Goal: Information Seeking & Learning: Learn about a topic

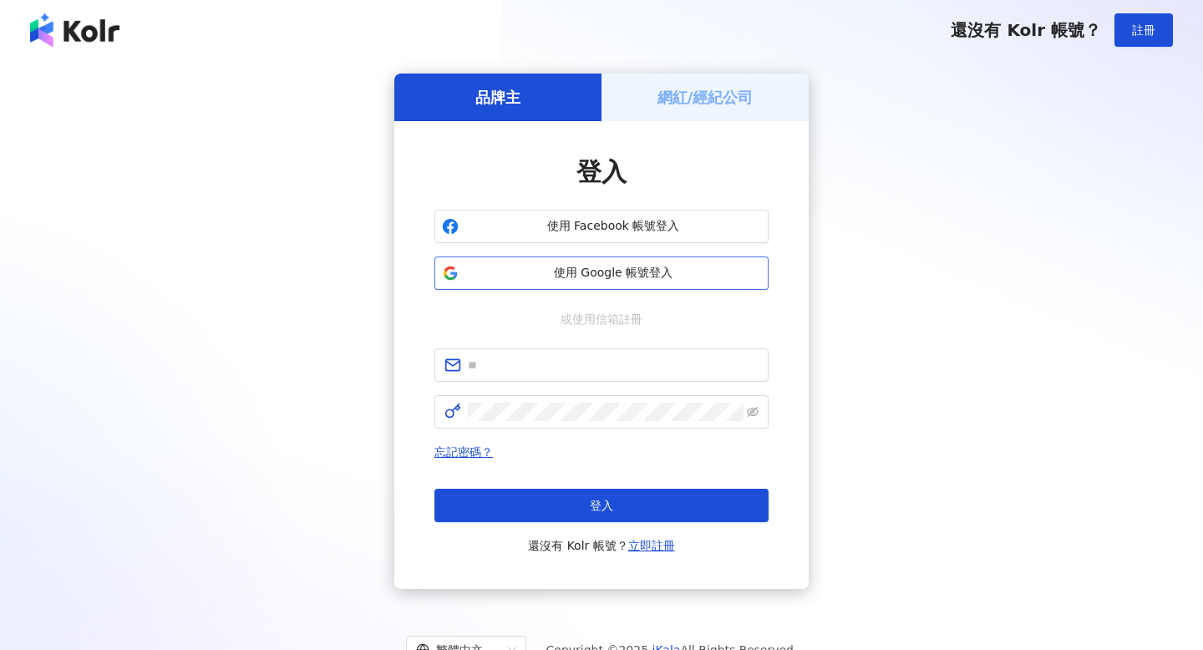
click at [616, 267] on span "使用 Google 帳號登入" at bounding box center [614, 273] width 296 height 17
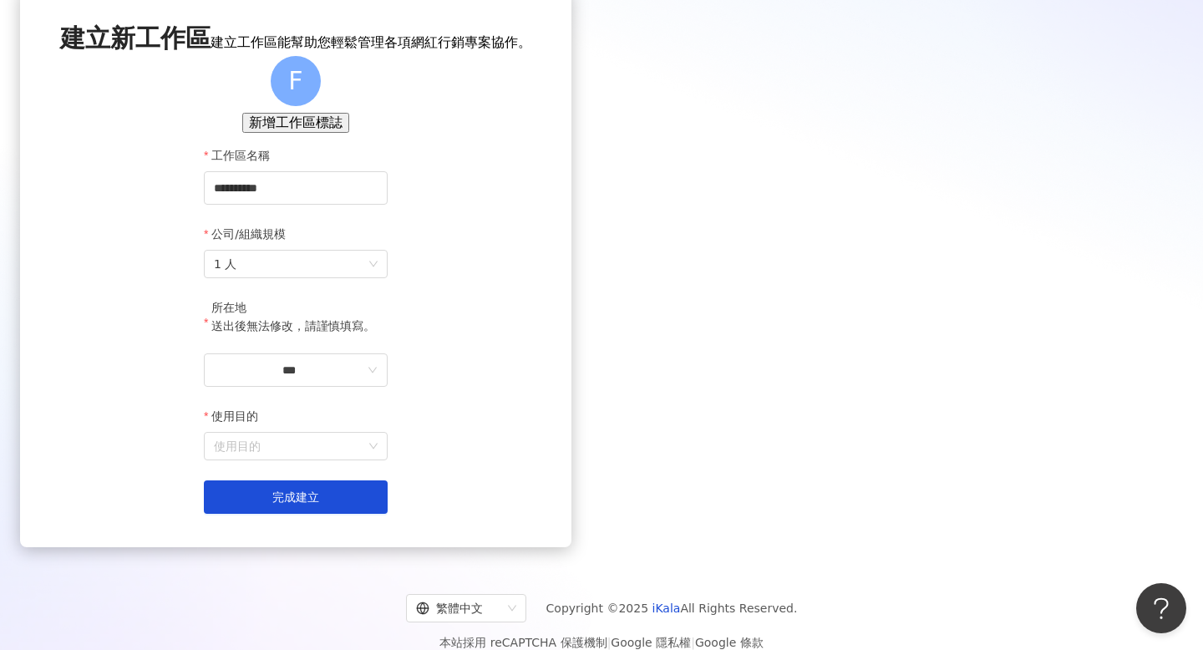
scroll to position [142, 0]
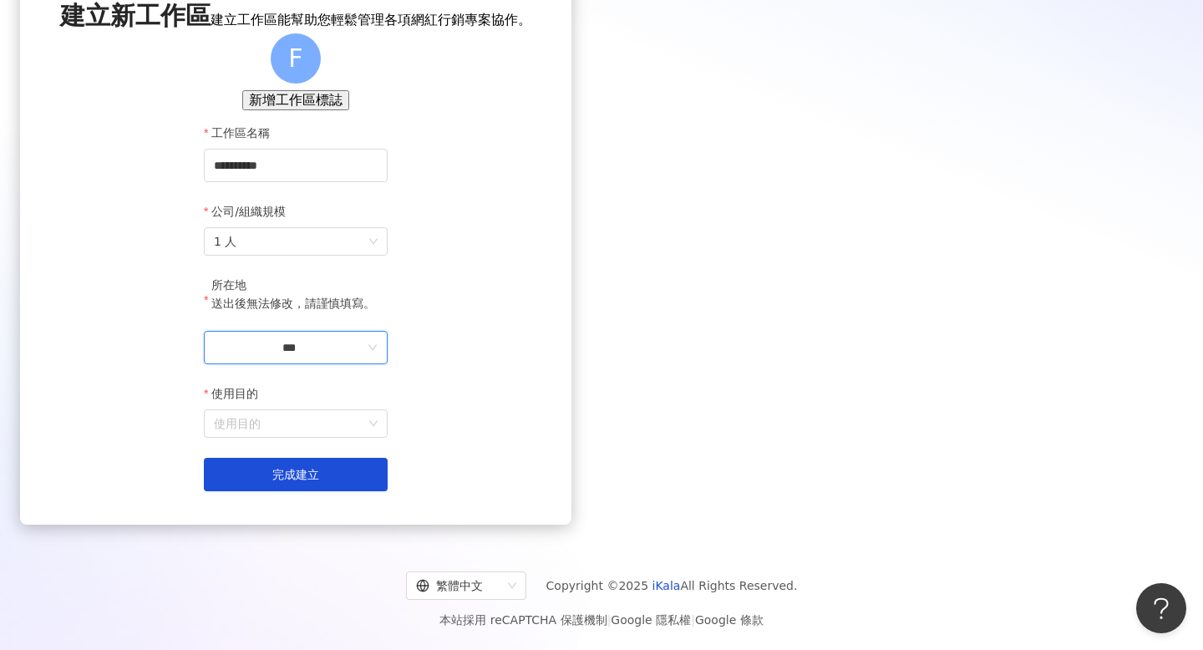
click at [364, 357] on input "***" at bounding box center [289, 347] width 150 height 18
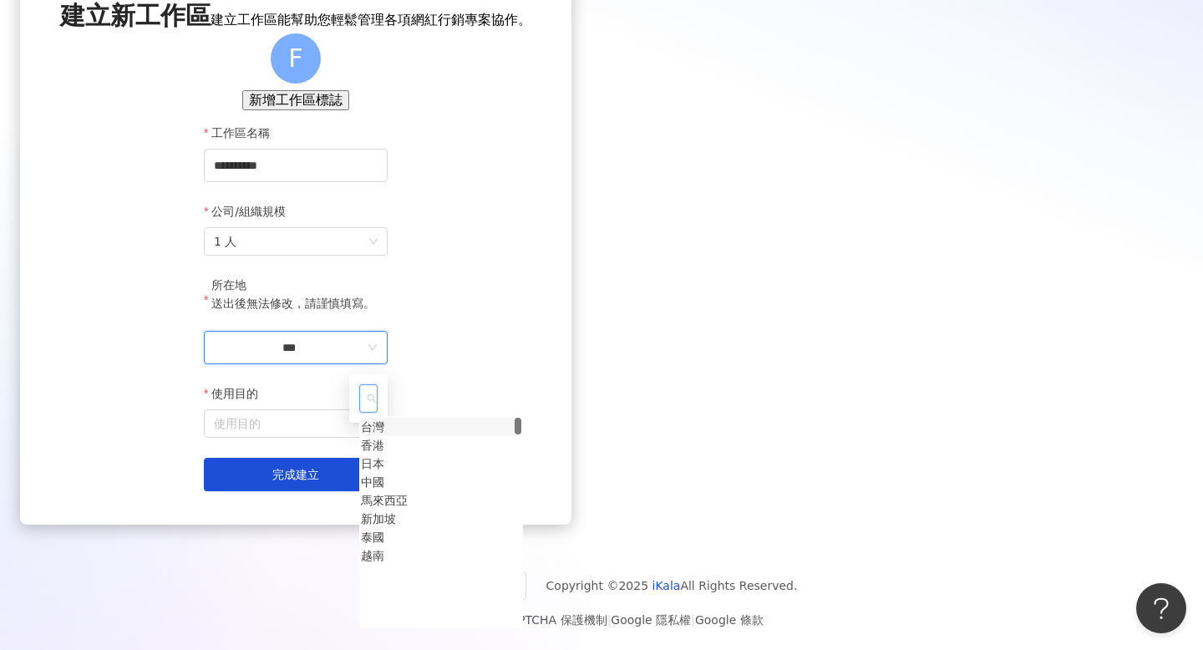
click at [384, 436] on div "台灣" at bounding box center [372, 427] width 23 height 18
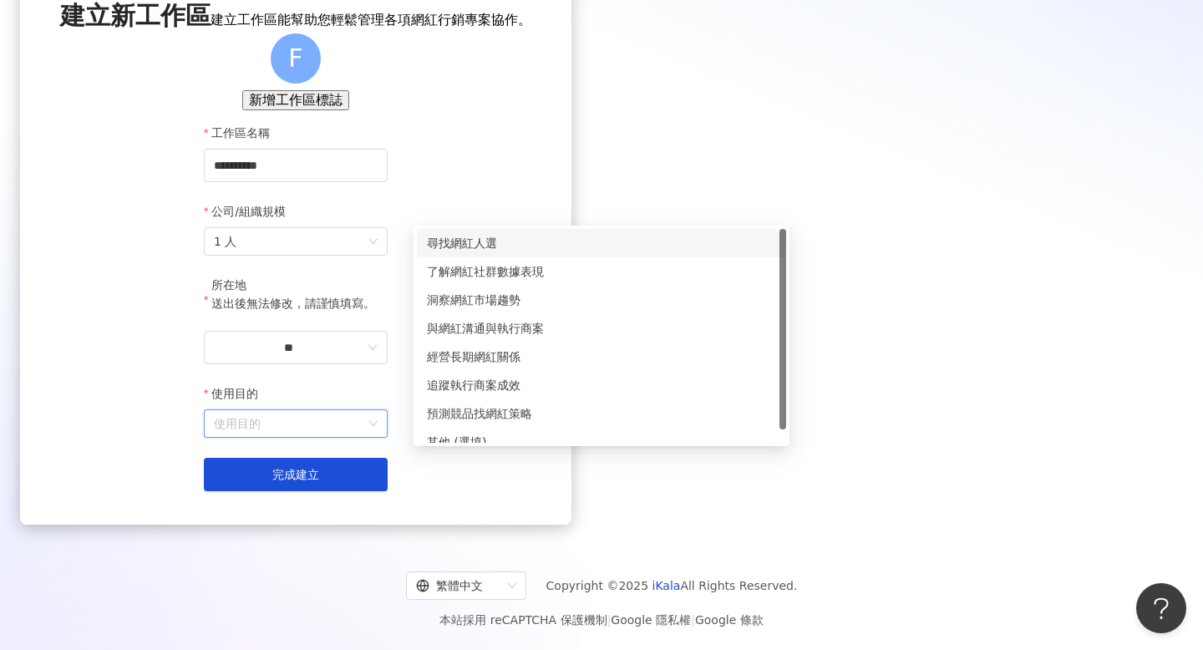
click at [378, 437] on input "使用目的" at bounding box center [296, 423] width 164 height 27
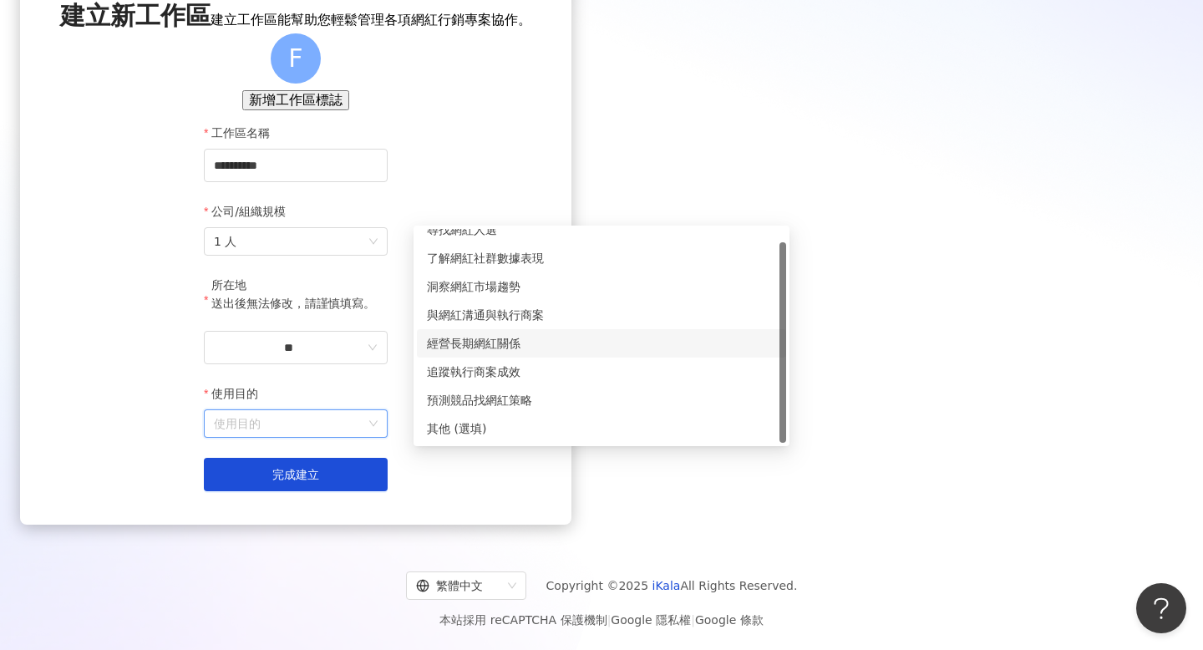
scroll to position [0, 0]
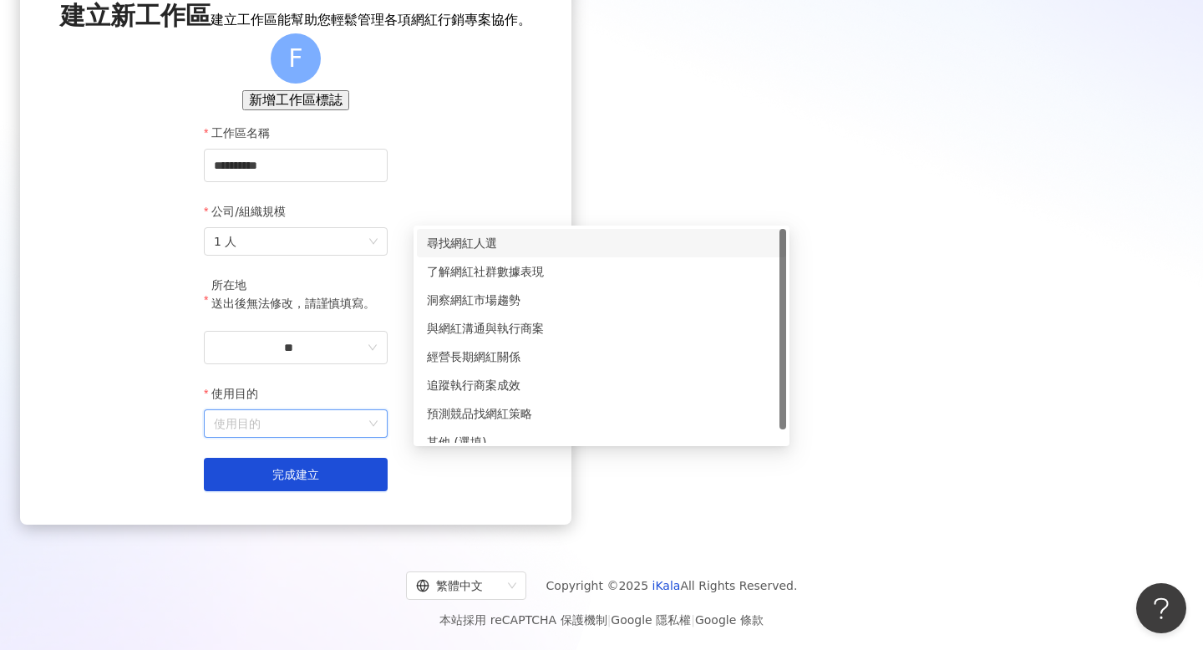
click at [595, 234] on div "尋找網紅人選" at bounding box center [601, 243] width 349 height 18
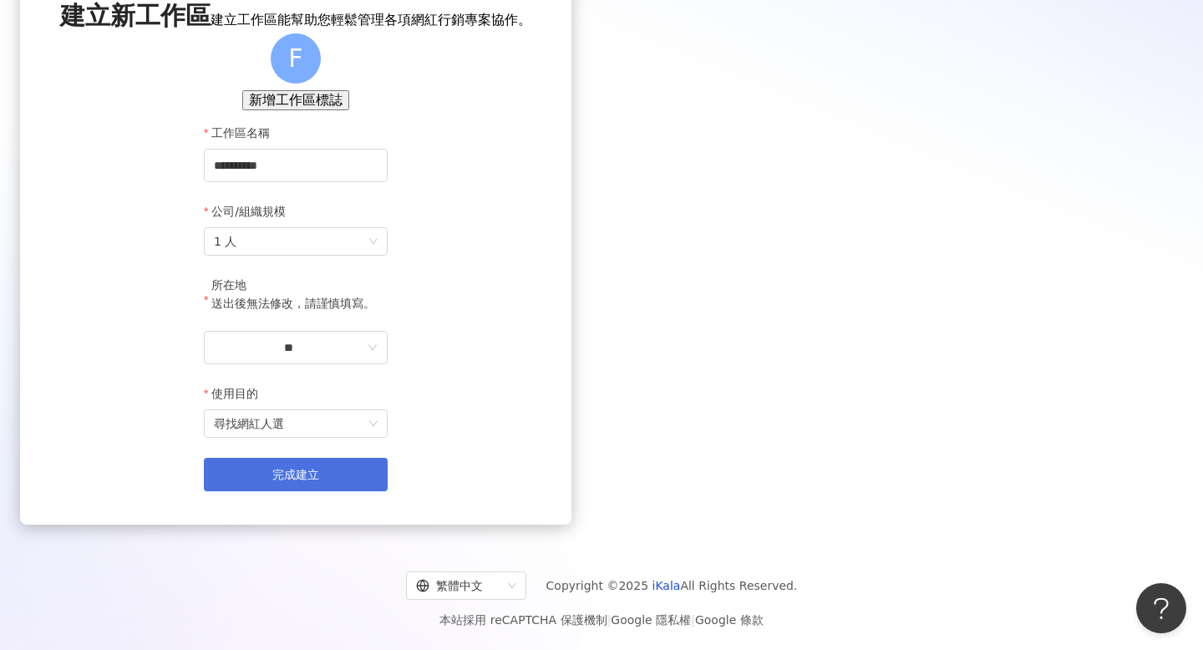
click at [388, 471] on button "完成建立" at bounding box center [296, 474] width 184 height 33
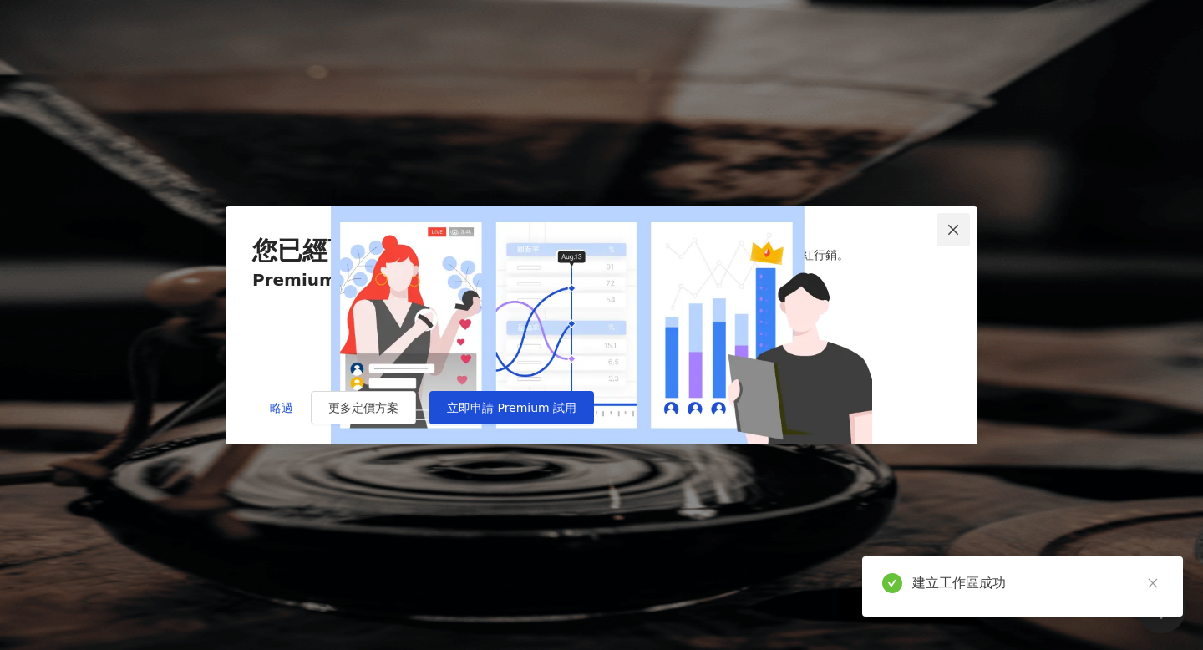
click at [950, 223] on icon "close" at bounding box center [953, 229] width 13 height 13
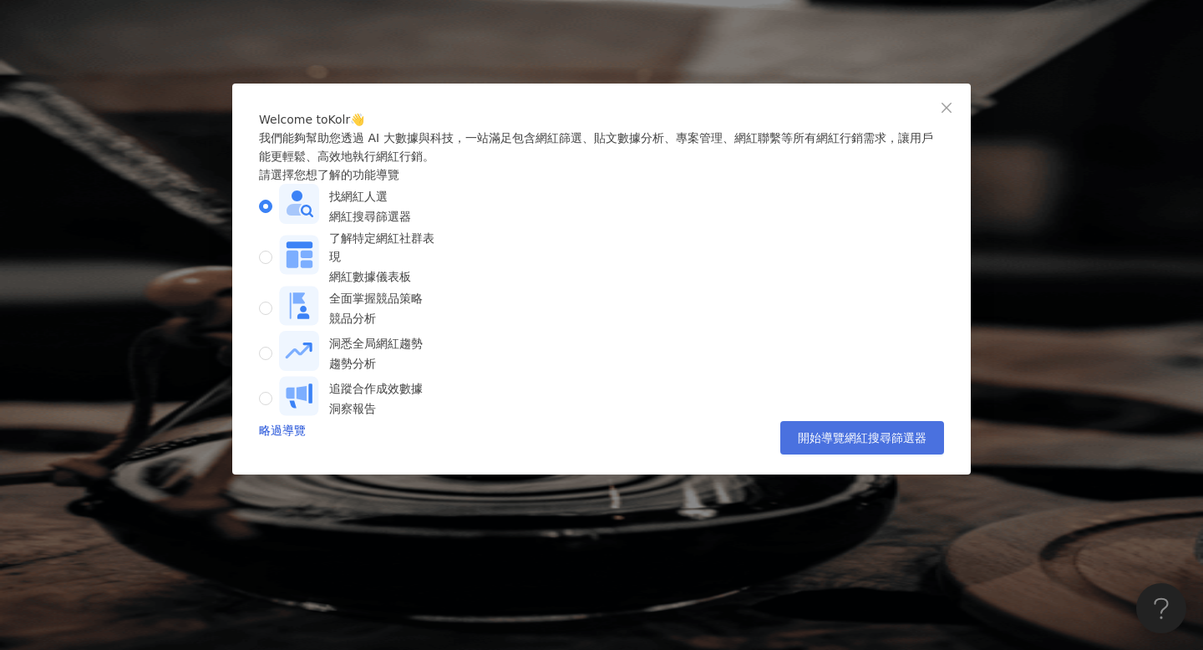
click at [854, 445] on span "開始導覽網紅搜尋篩選器" at bounding box center [862, 437] width 129 height 13
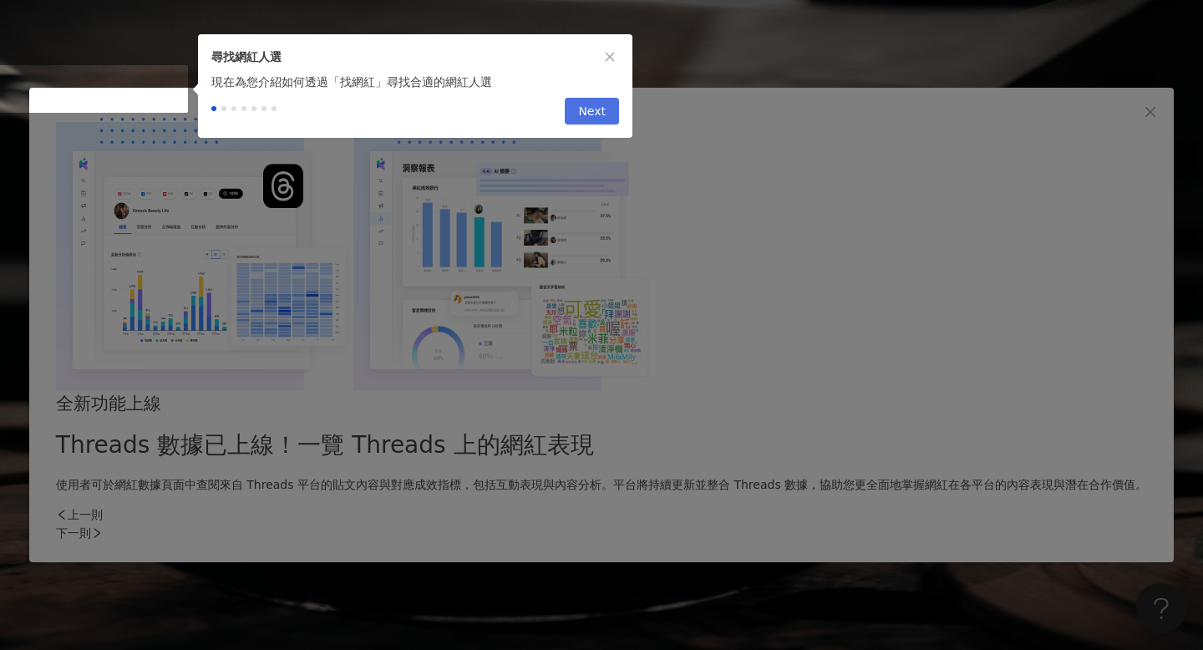
click at [604, 117] on span "Next" at bounding box center [592, 112] width 28 height 27
type input "*********"
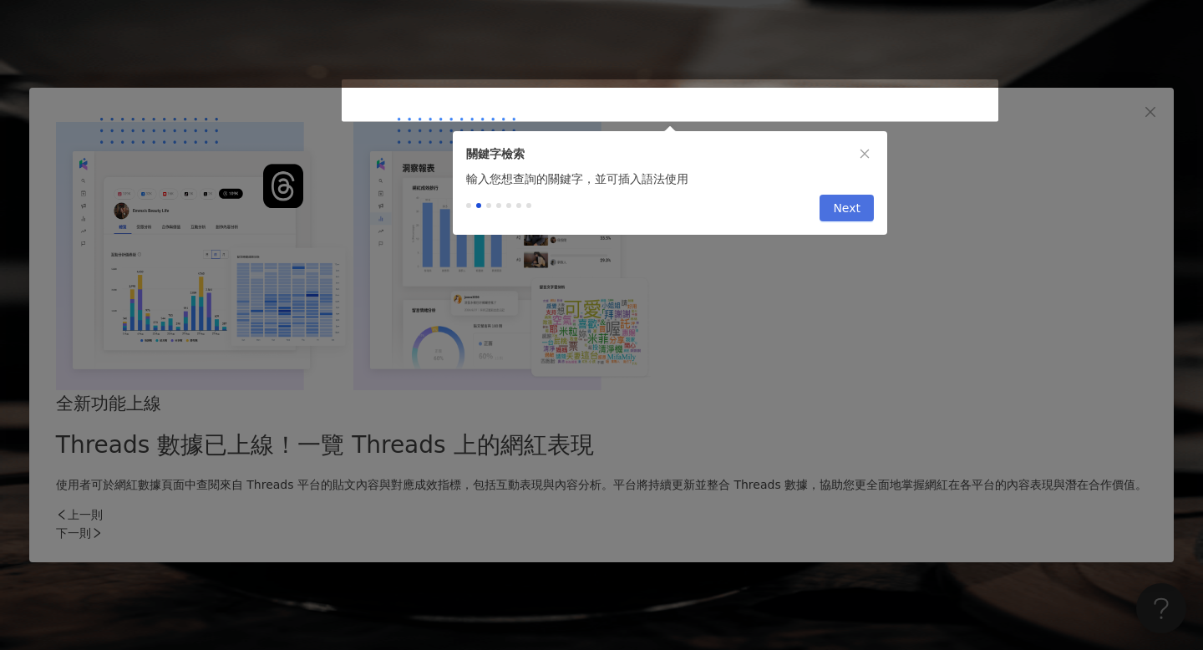
click at [845, 211] on span "Next" at bounding box center [847, 209] width 28 height 27
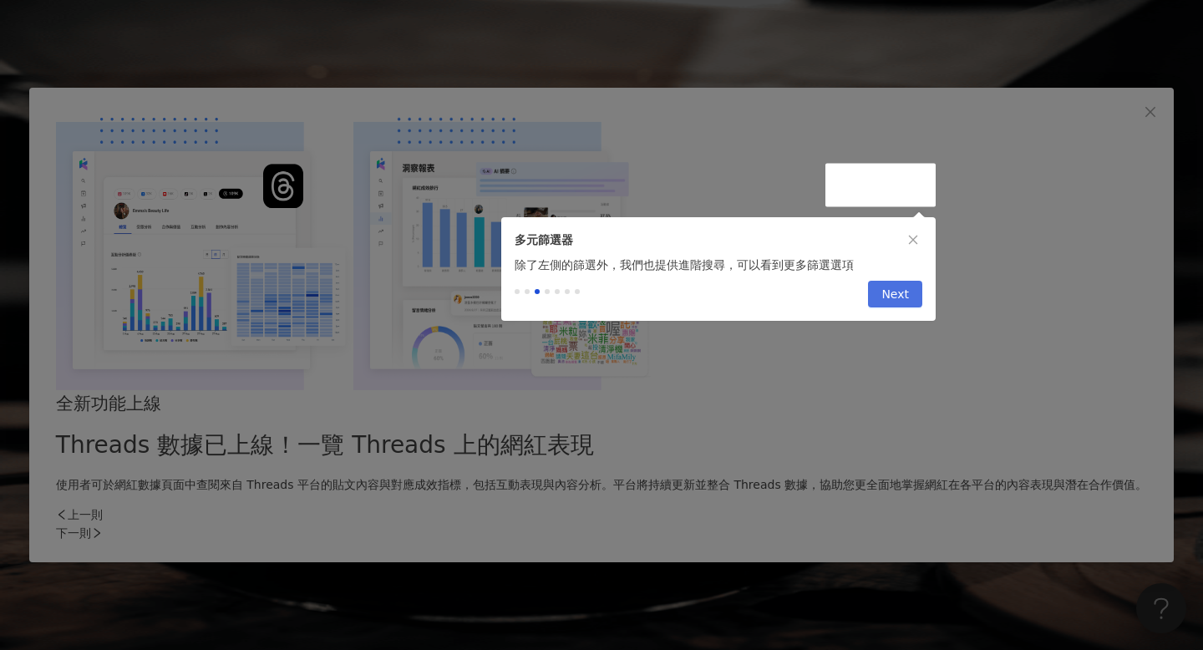
click at [912, 304] on button "Next" at bounding box center [895, 294] width 54 height 27
drag, startPoint x: 908, startPoint y: 176, endPoint x: 918, endPoint y: 160, distance: 19.5
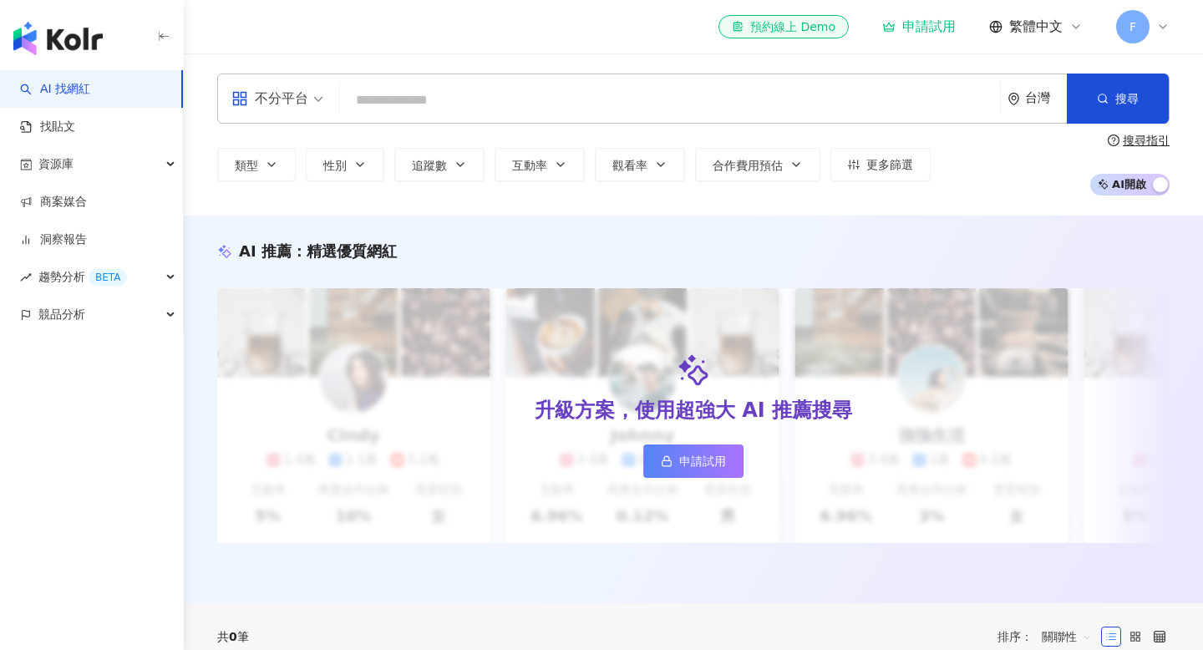
click at [613, 107] on input "search" at bounding box center [670, 100] width 647 height 32
type input "*"
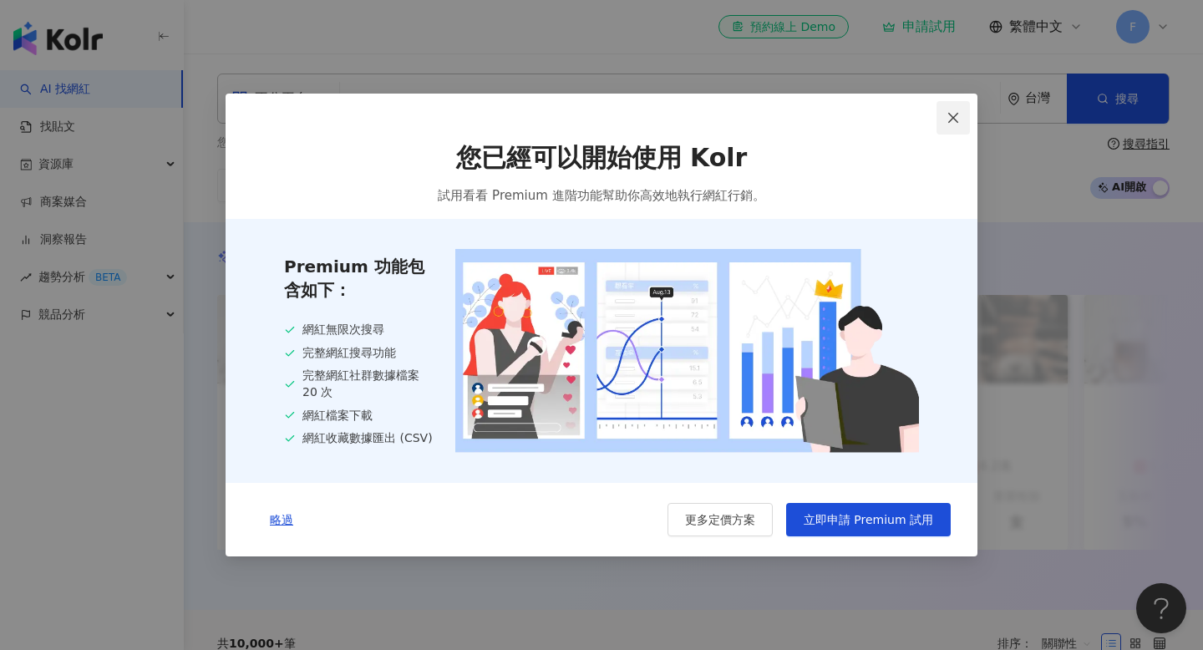
click at [958, 118] on icon "close" at bounding box center [953, 117] width 13 height 13
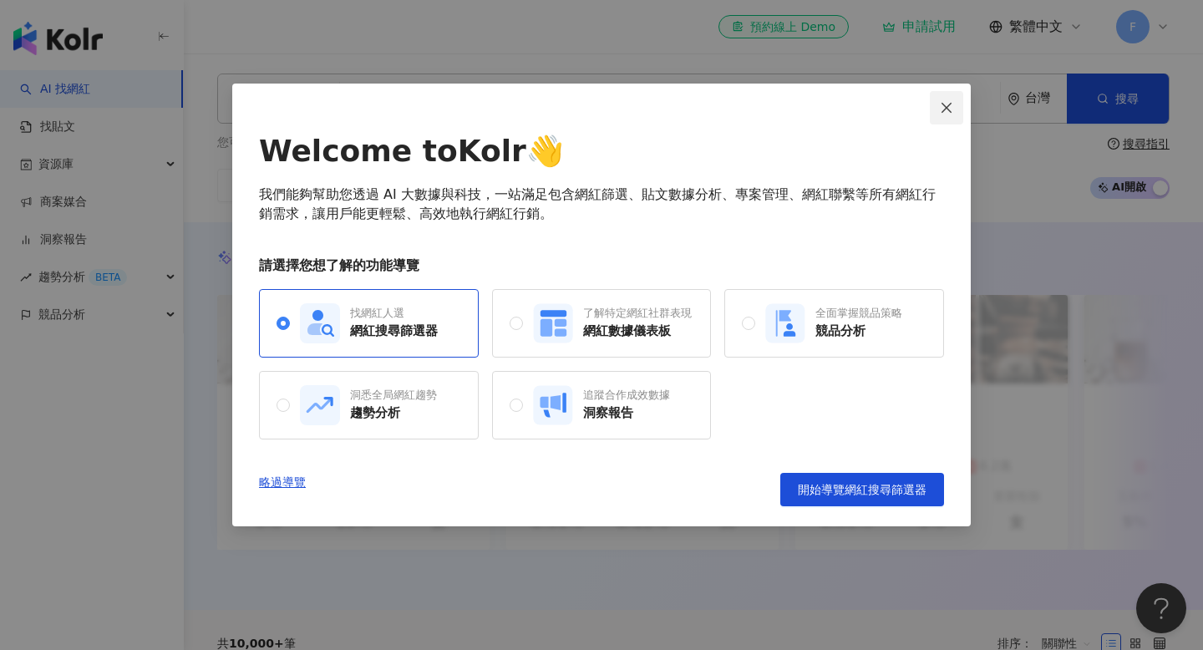
click at [951, 112] on icon "close" at bounding box center [947, 107] width 10 height 10
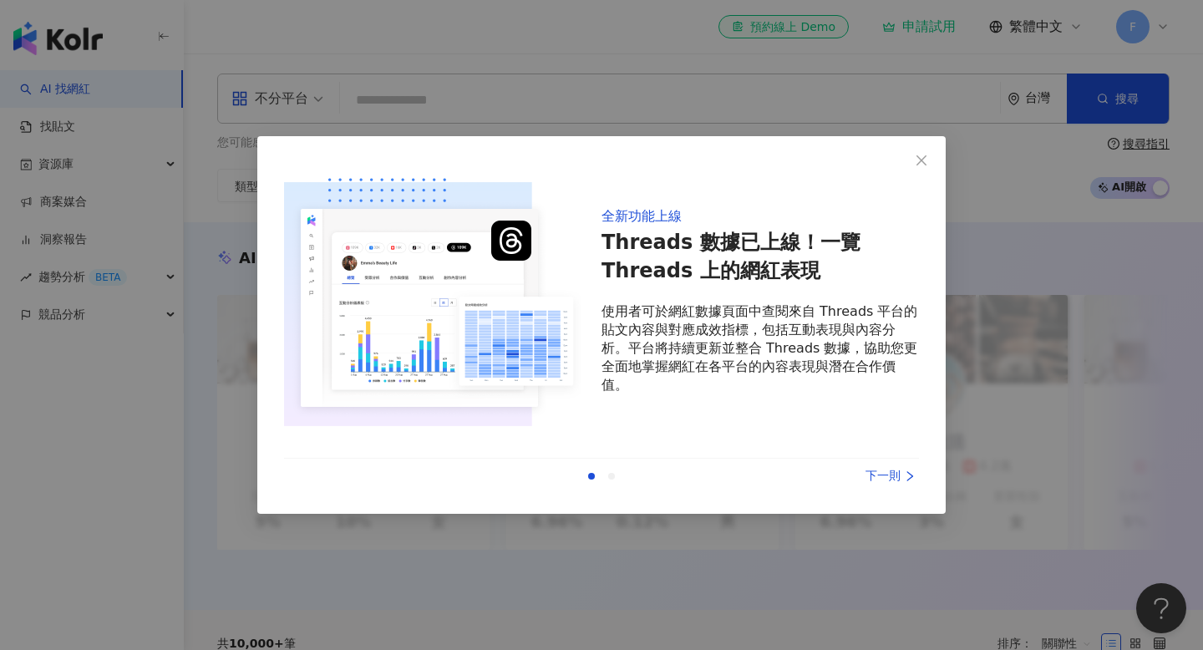
click at [730, 114] on div "全新功能上線 Threads 數據已上線！一覽 Threads 上的網紅表現 使用者可於網紅數據頁面中查閱來自 Threads 平台的貼文內容與對應成效指標，…" at bounding box center [601, 325] width 1203 height 650
click at [922, 160] on icon "close" at bounding box center [922, 160] width 10 height 10
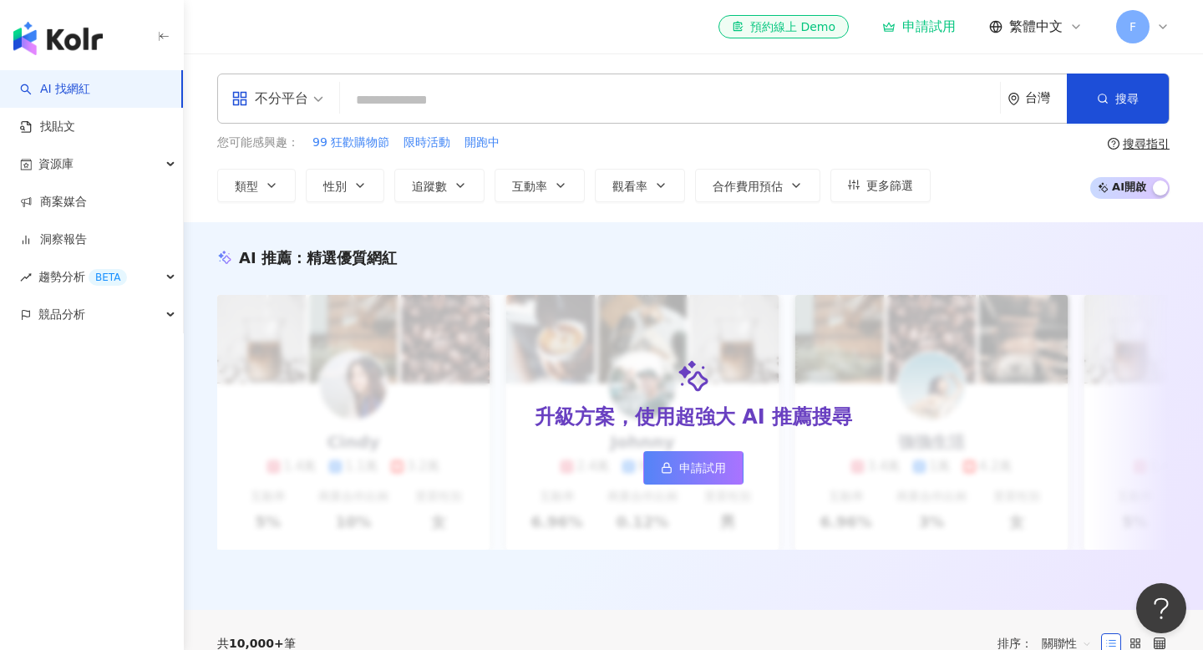
click at [760, 102] on input "search" at bounding box center [670, 100] width 647 height 32
type input "*"
type input "*******"
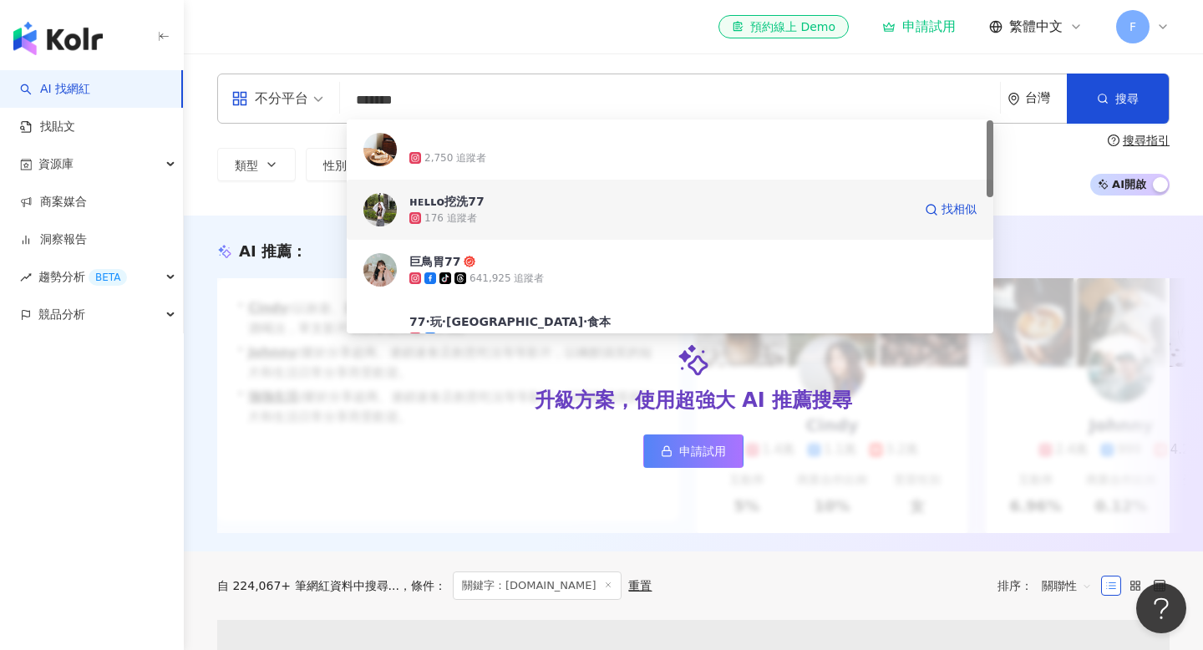
scroll to position [8, 0]
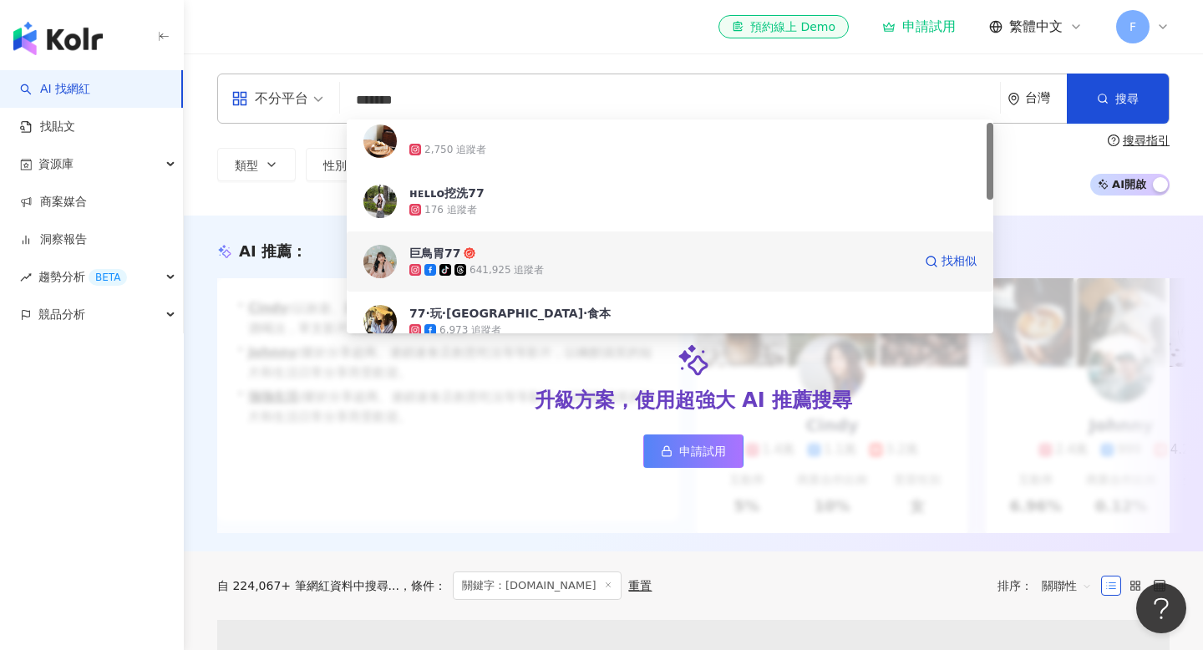
click at [764, 262] on div "tiktok-icon 641,925 追蹤者" at bounding box center [661, 270] width 503 height 17
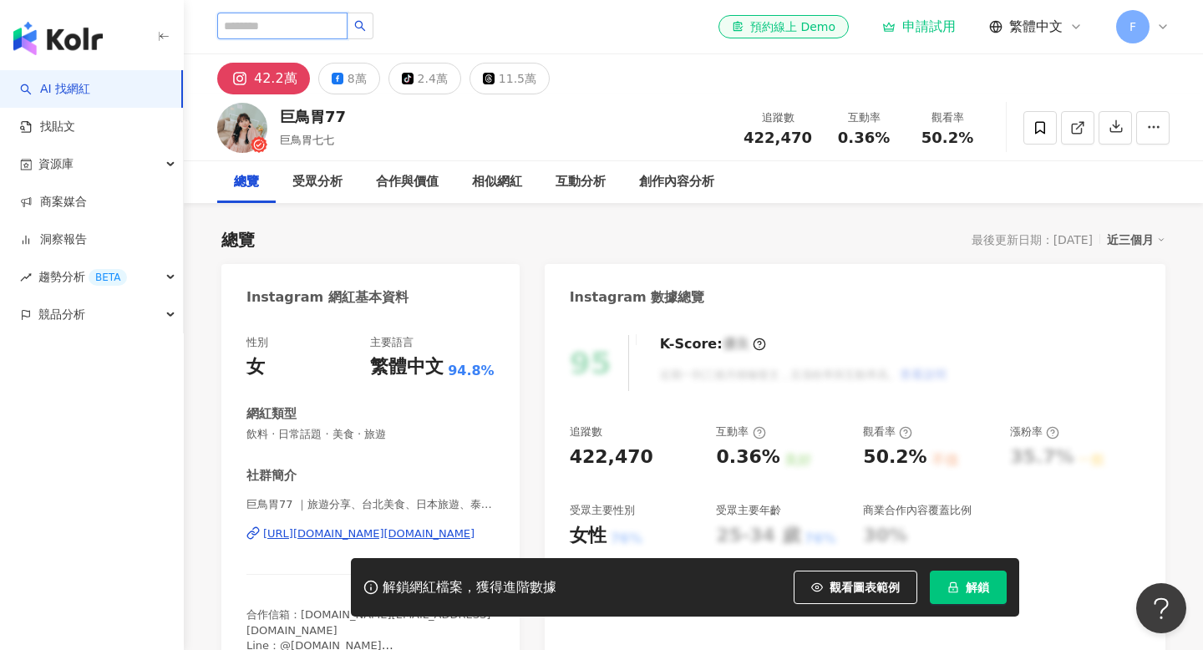
click at [312, 26] on input "search" at bounding box center [282, 26] width 130 height 27
type input "*"
click at [273, 35] on input "**" at bounding box center [282, 26] width 130 height 27
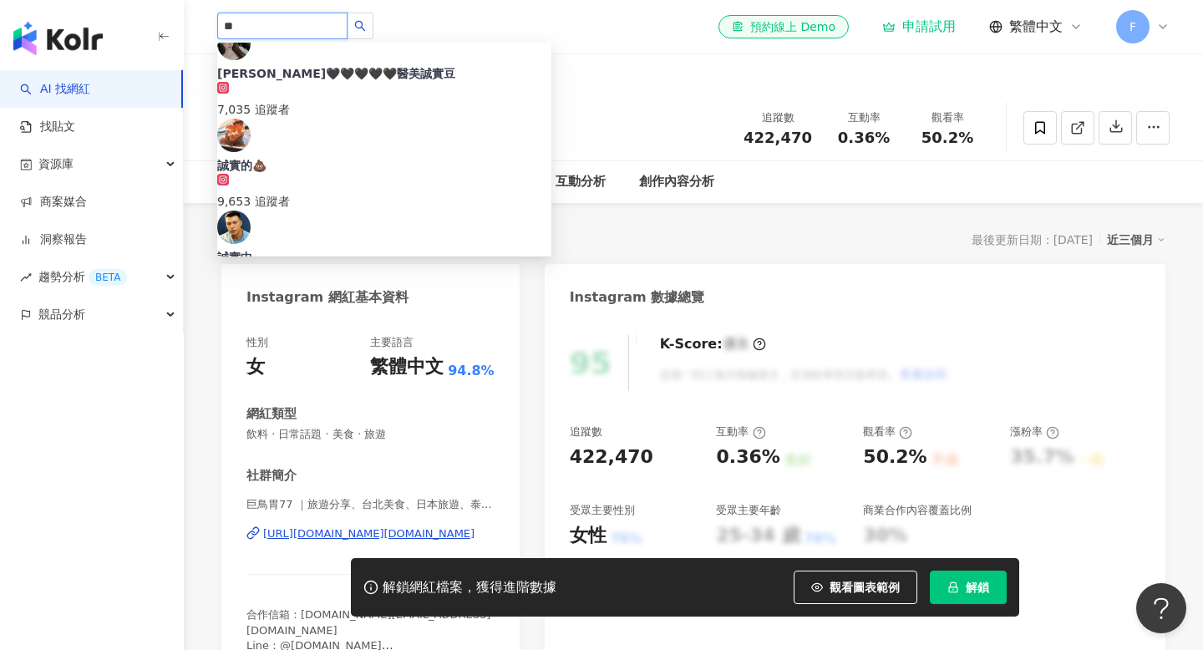
scroll to position [297, 0]
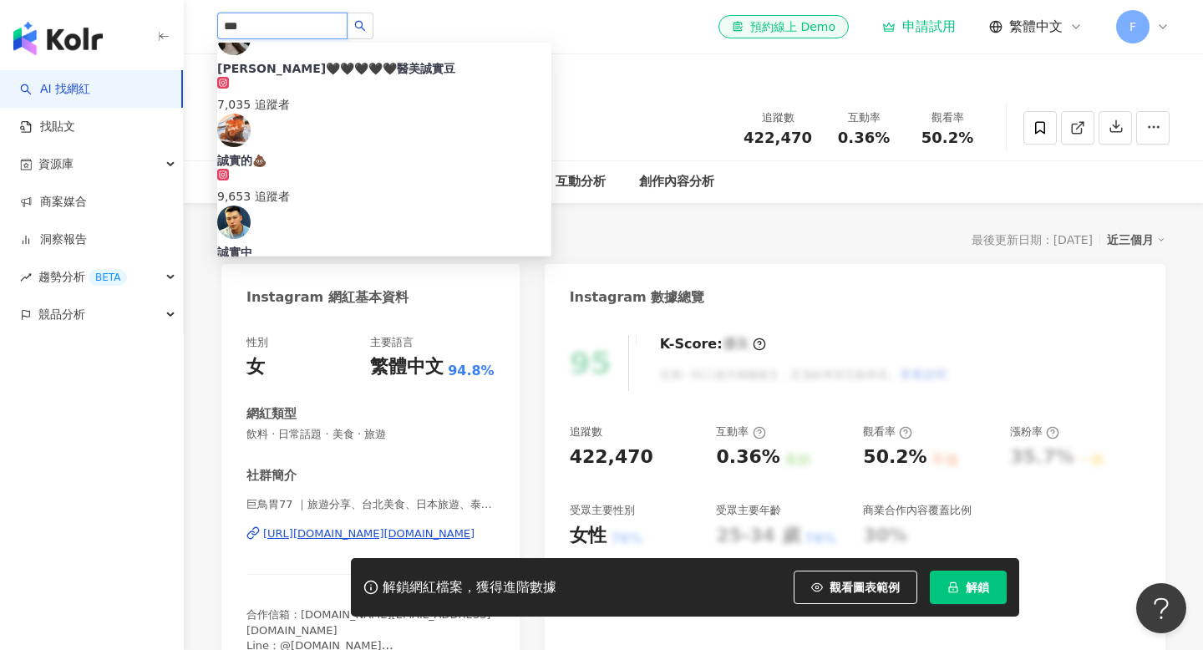
type input "***"
click at [311, 23] on input "***" at bounding box center [282, 26] width 130 height 27
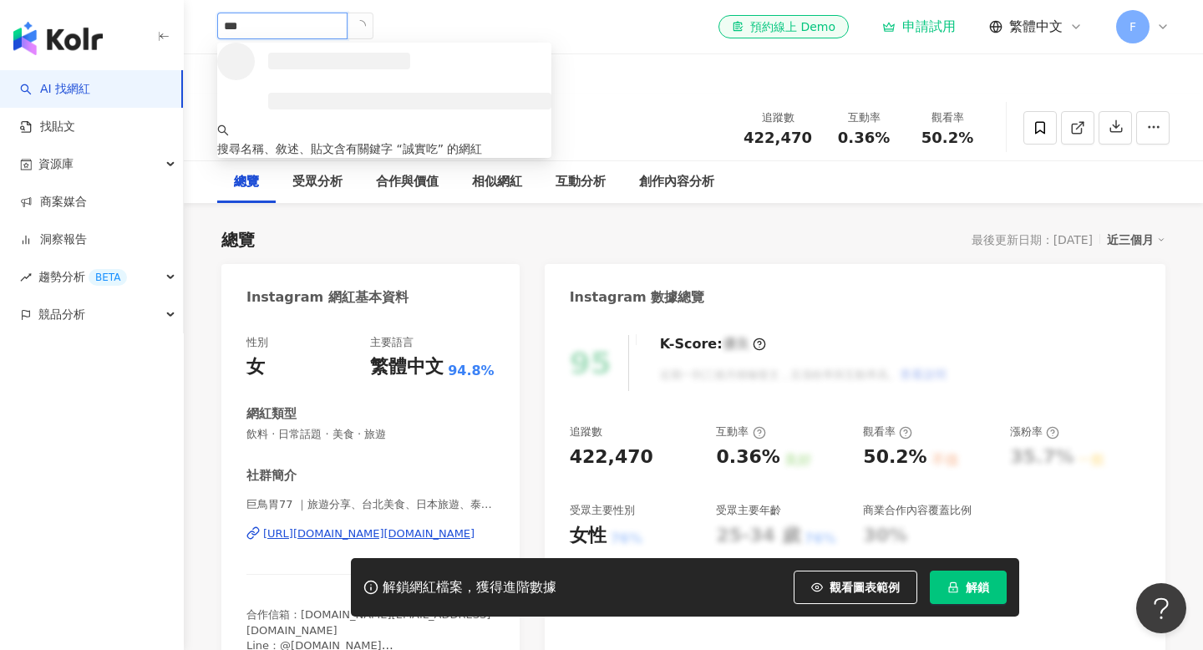
scroll to position [0, 0]
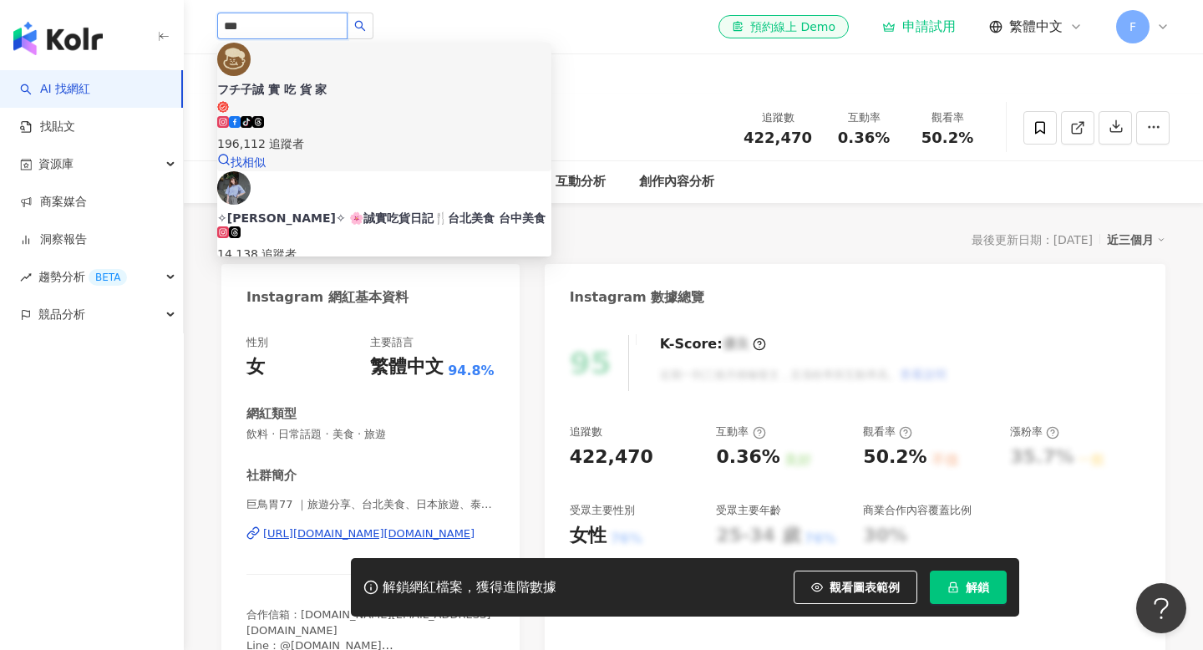
click at [362, 135] on div "196,112 追蹤者" at bounding box center [384, 144] width 334 height 18
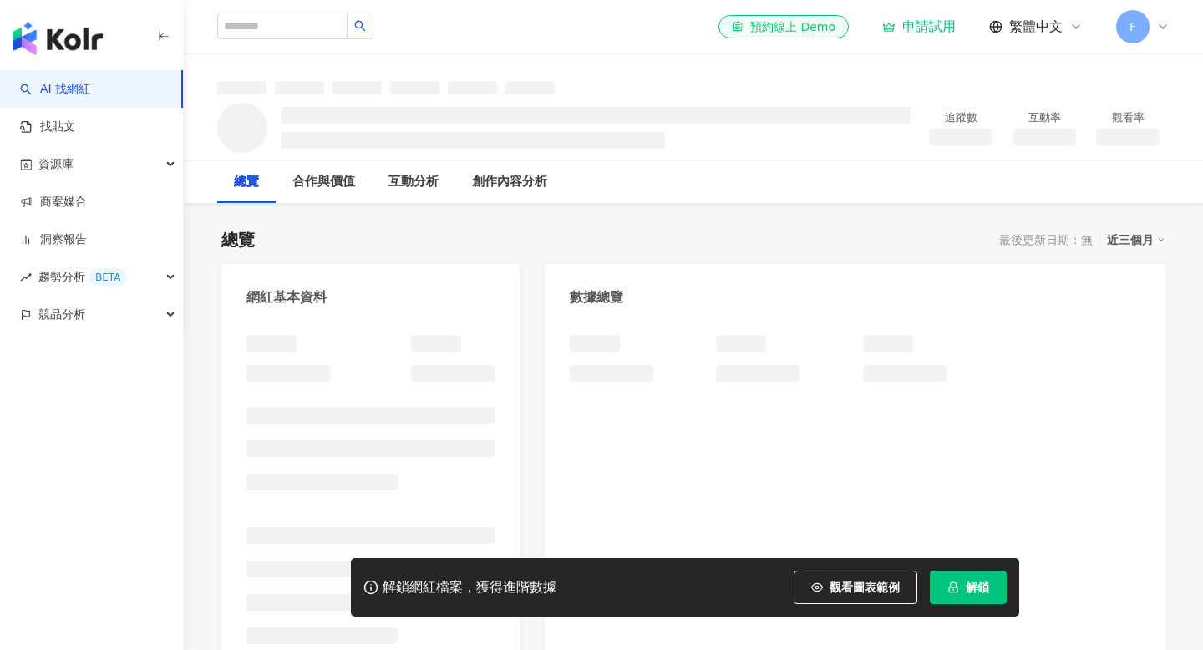
scroll to position [262, 0]
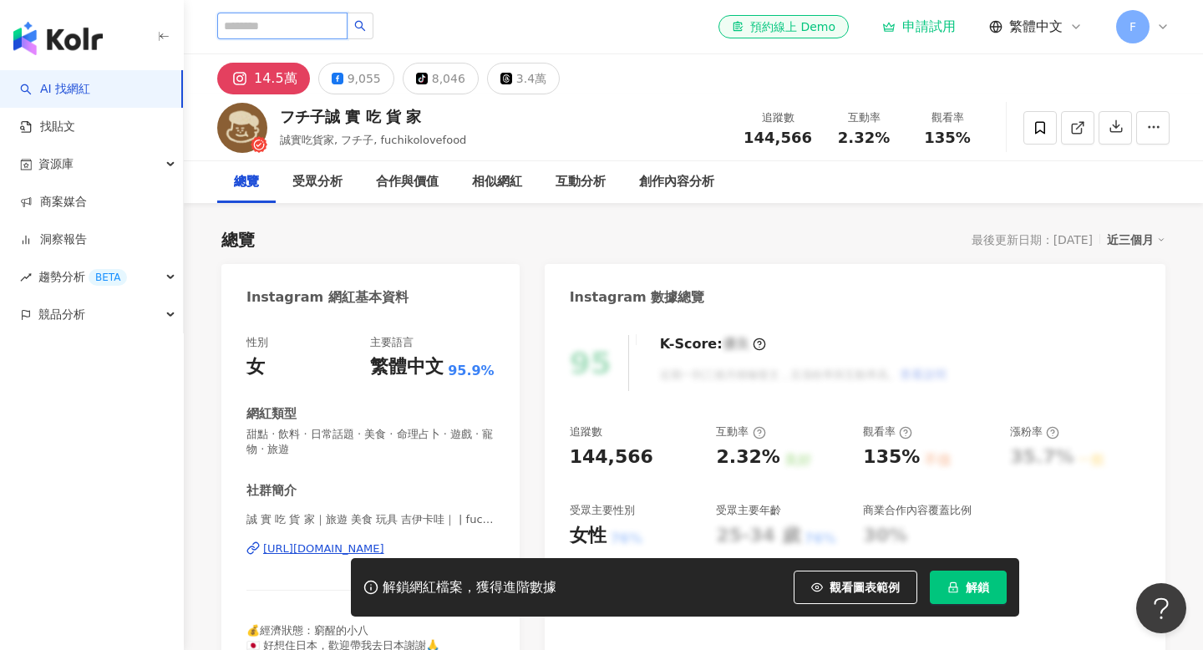
click at [279, 21] on input "search" at bounding box center [282, 26] width 130 height 27
type input "*"
type input "***"
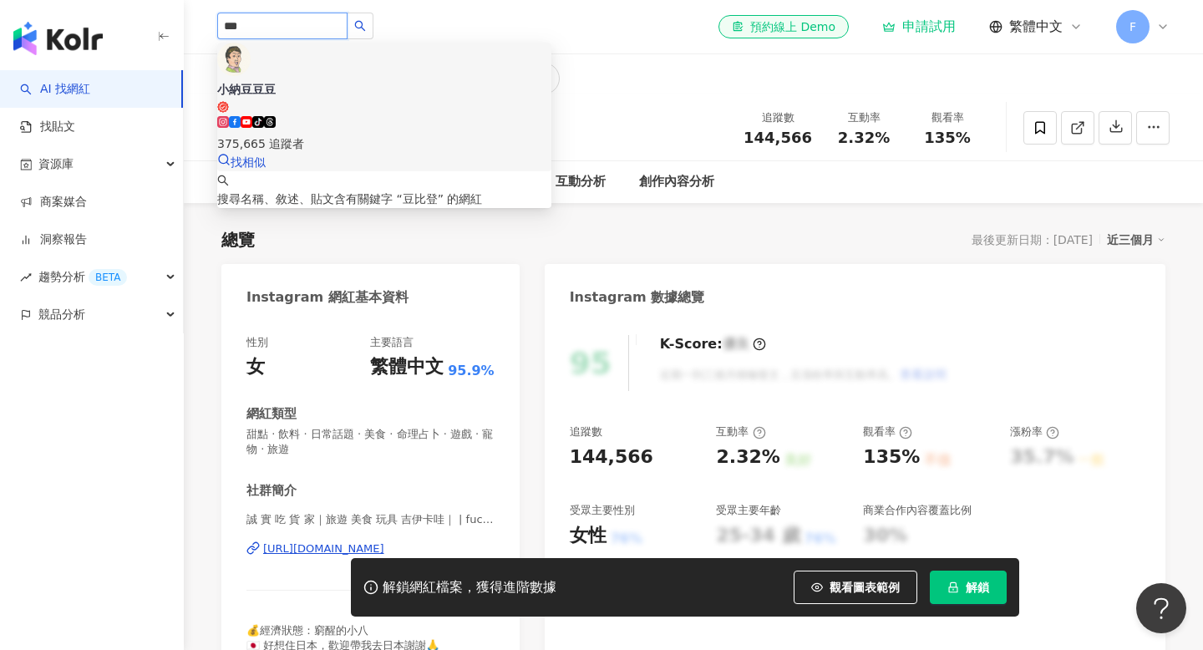
click at [355, 135] on div "375,665 追蹤者" at bounding box center [384, 144] width 334 height 18
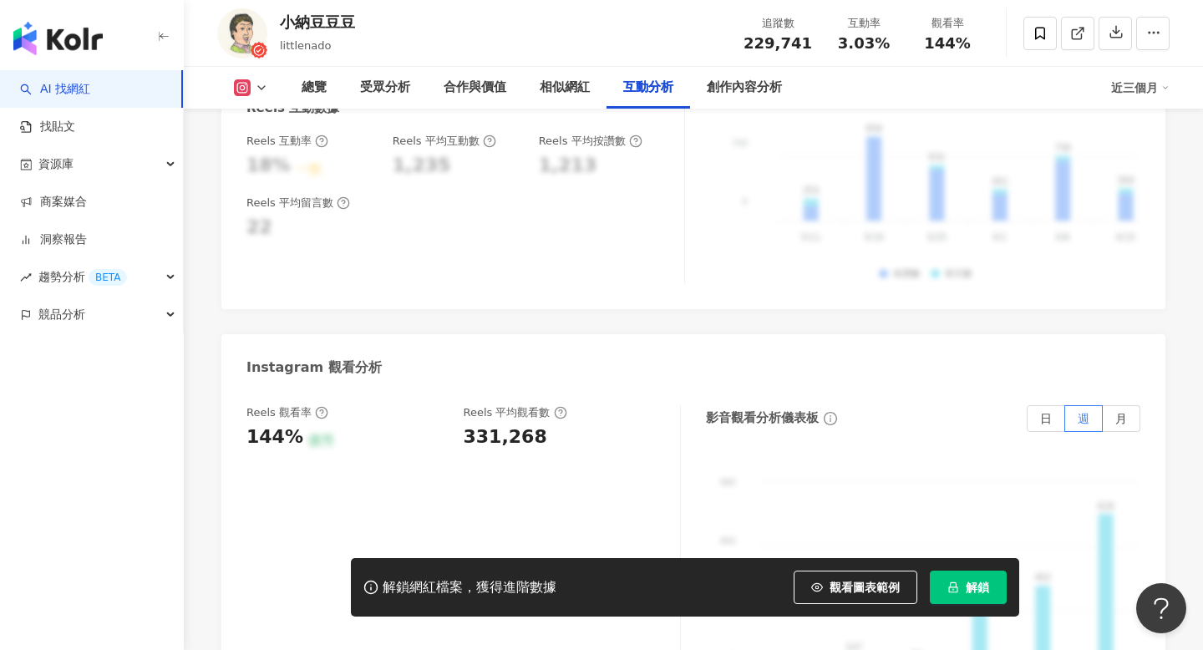
scroll to position [3572, 0]
